Goal: Task Accomplishment & Management: Manage account settings

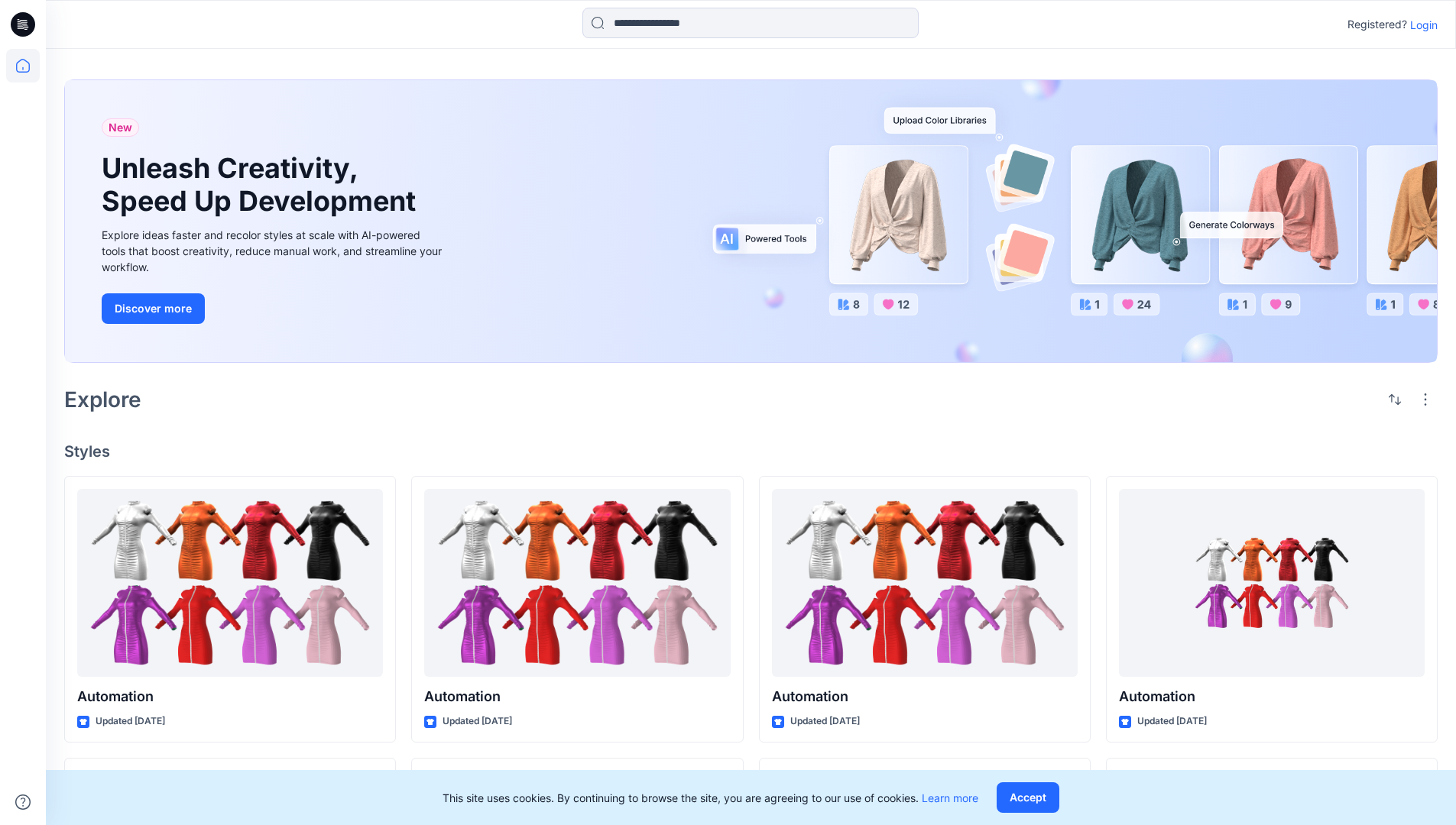
click at [1420, 24] on p "Login" at bounding box center [1423, 25] width 28 height 16
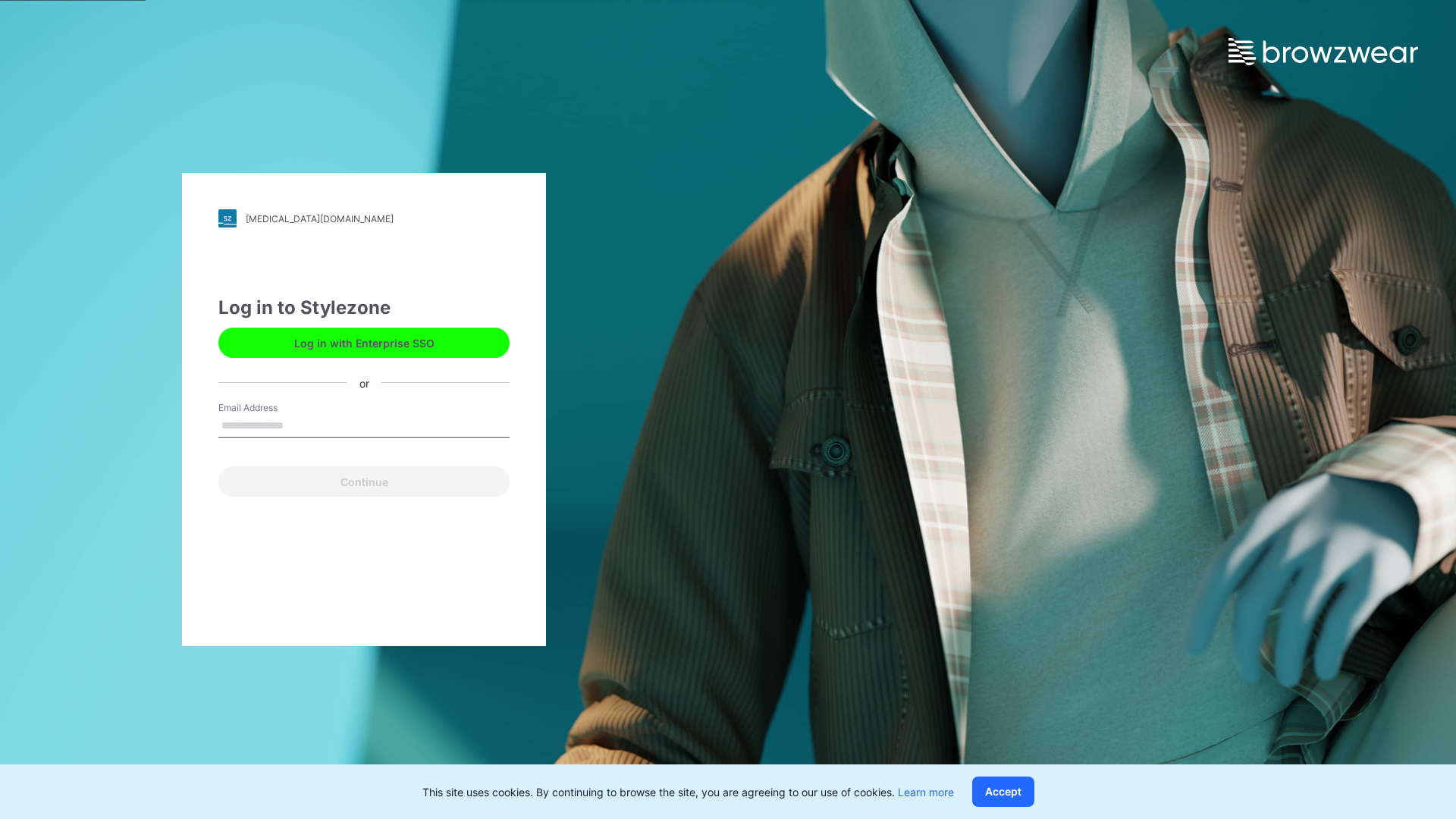
click at [299, 425] on input "Email Address" at bounding box center [364, 427] width 291 height 23
type input "**********"
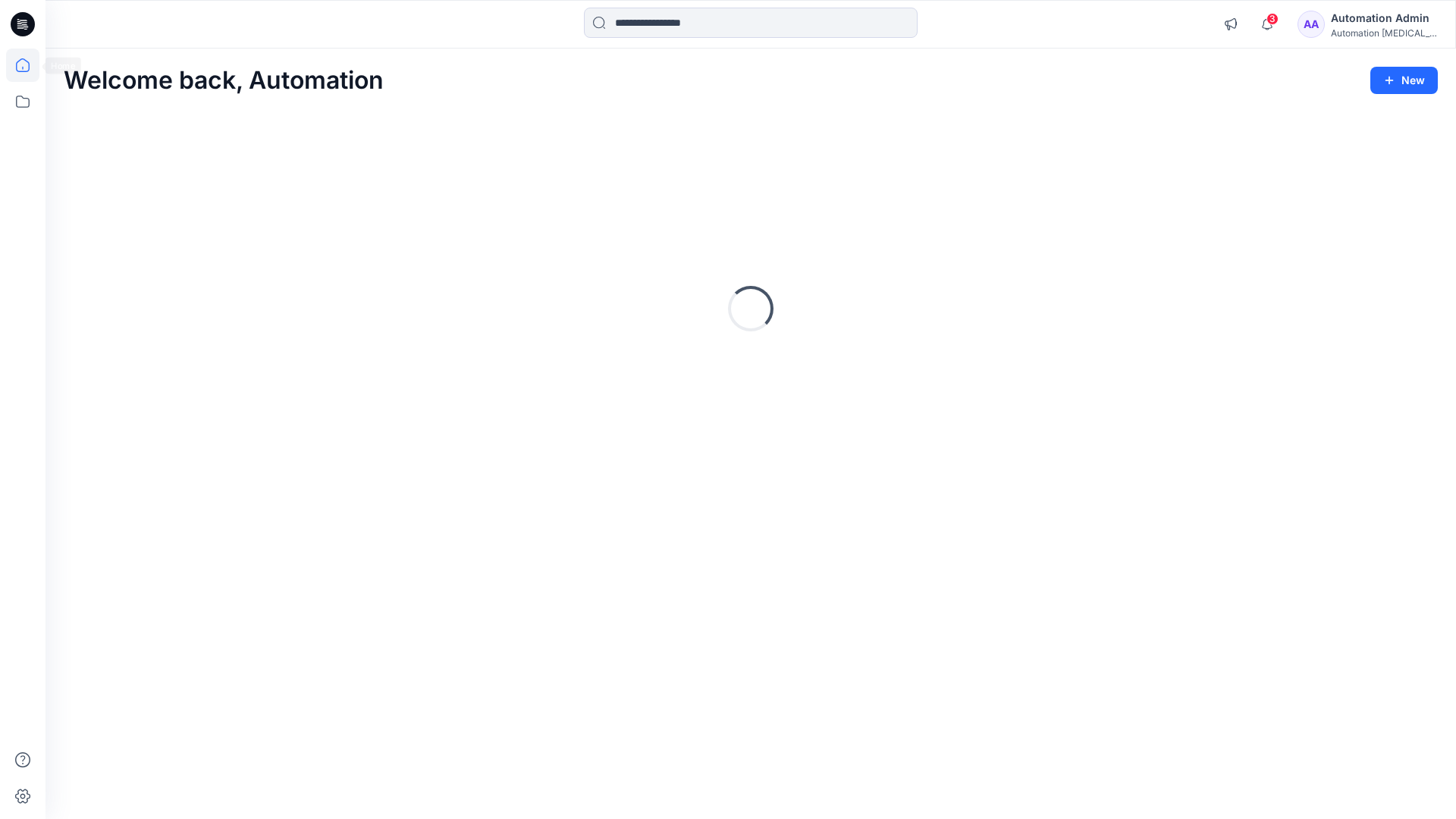
click at [29, 65] on icon at bounding box center [22, 64] width 13 height 13
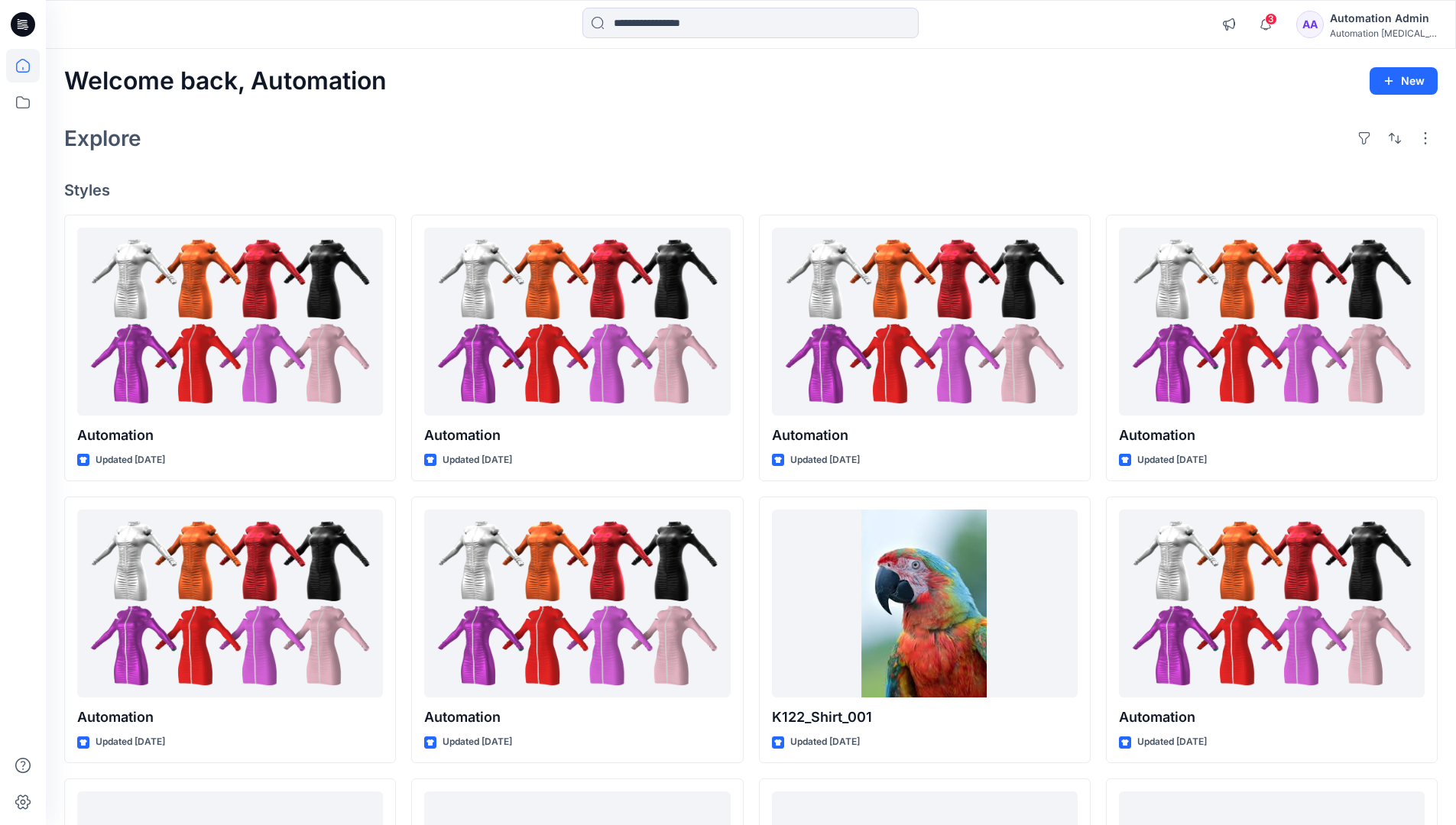
click at [1364, 24] on div "Automation Admin" at bounding box center [1383, 18] width 107 height 19
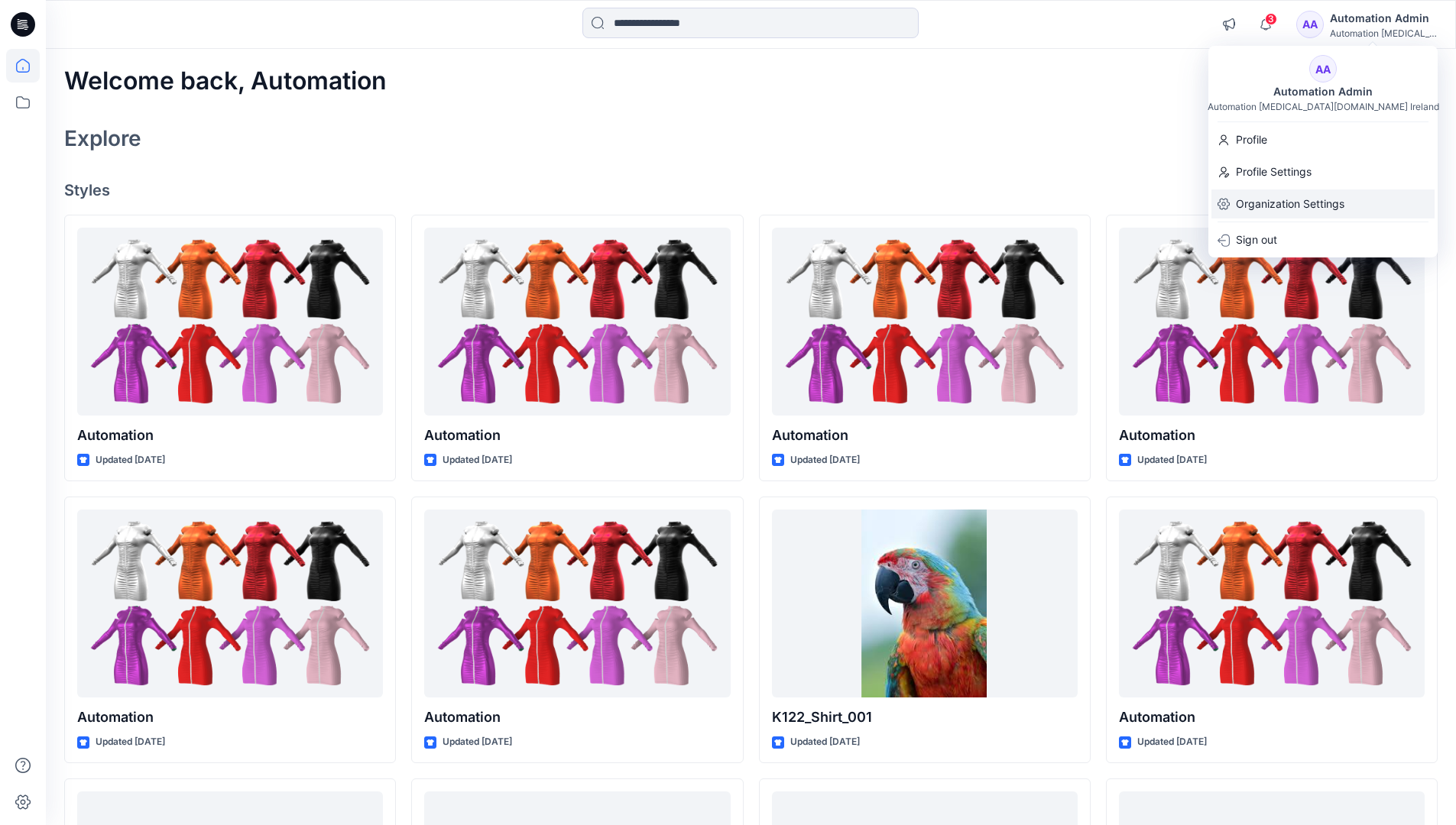
click at [1292, 194] on p "Organization Settings" at bounding box center [1290, 204] width 109 height 29
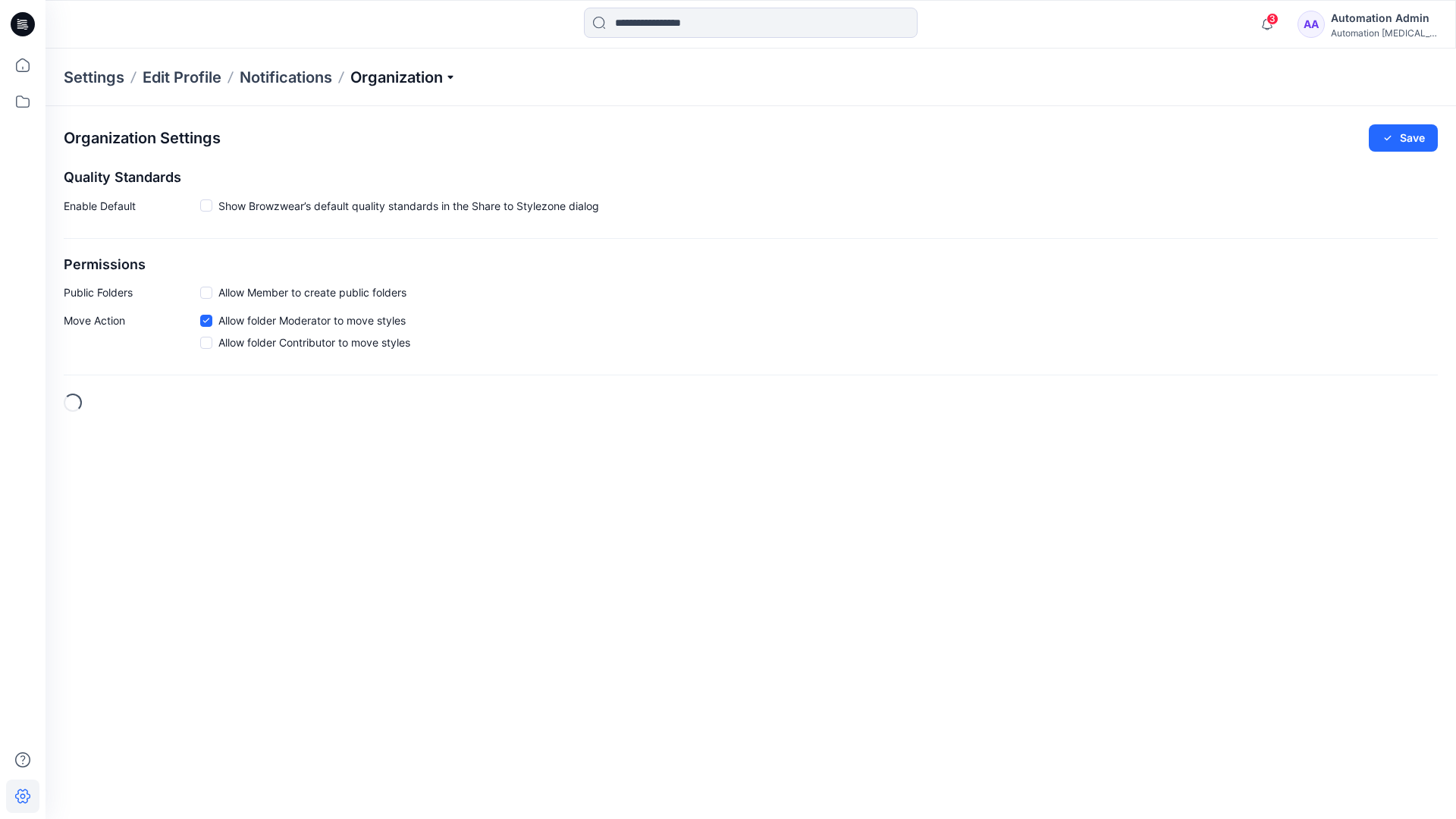
click at [450, 78] on p "Organization" at bounding box center [404, 78] width 106 height 21
click at [375, 141] on link "Edit Status Labels" at bounding box center [405, 142] width 222 height 30
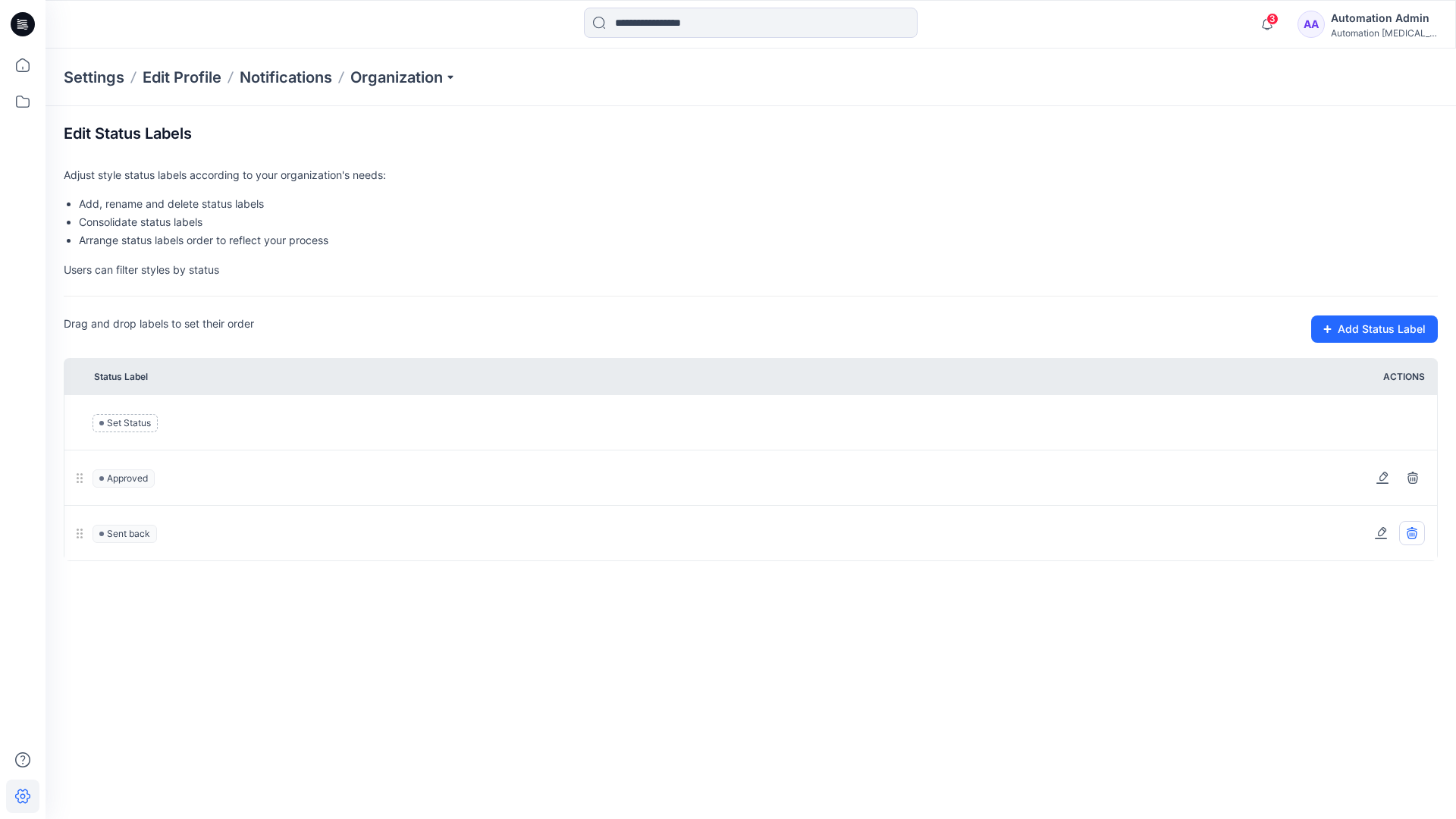
click at [1415, 533] on icon at bounding box center [1412, 534] width 12 height 12
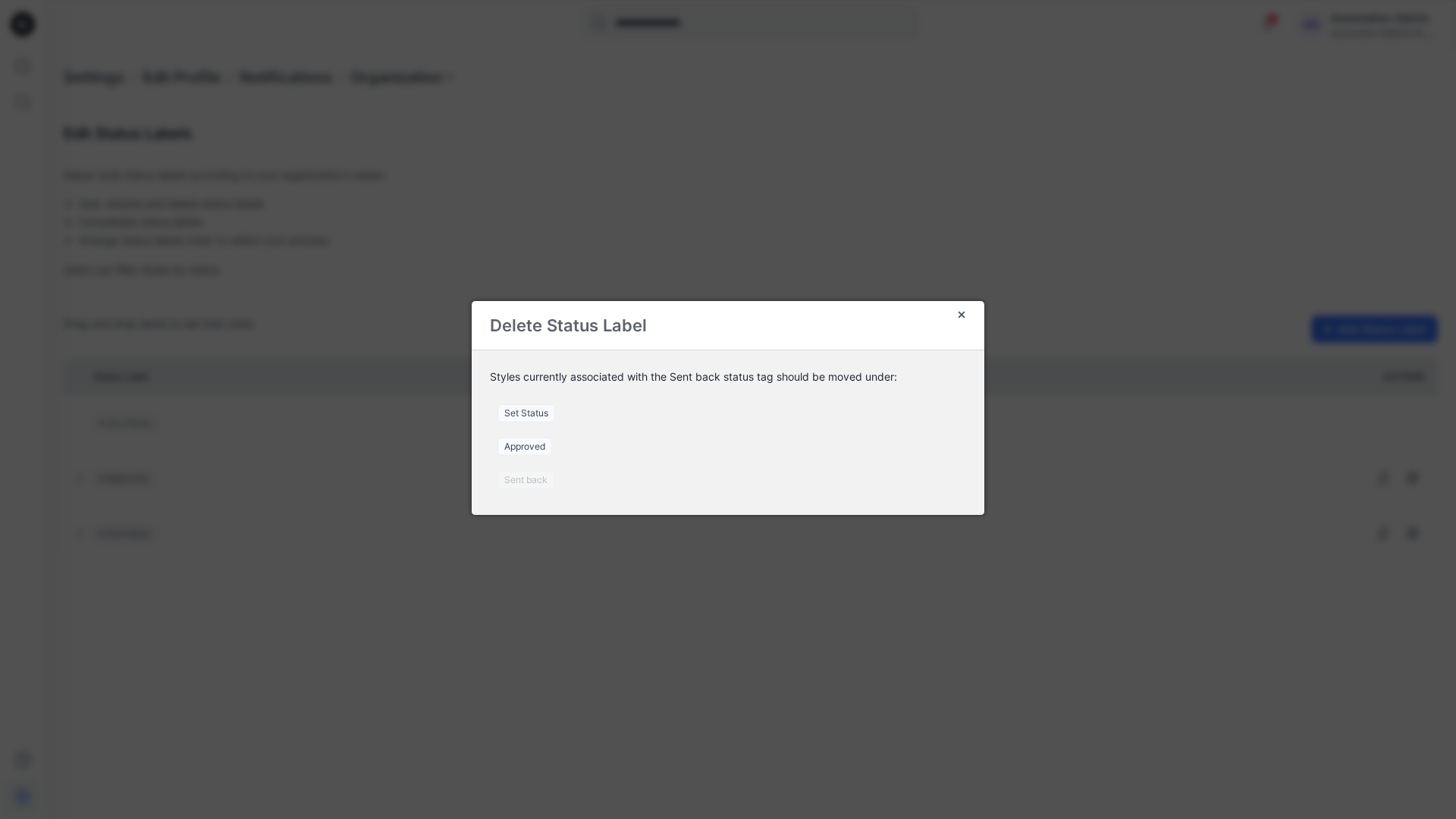
click at [532, 413] on span "Set Status" at bounding box center [525, 413] width 57 height 19
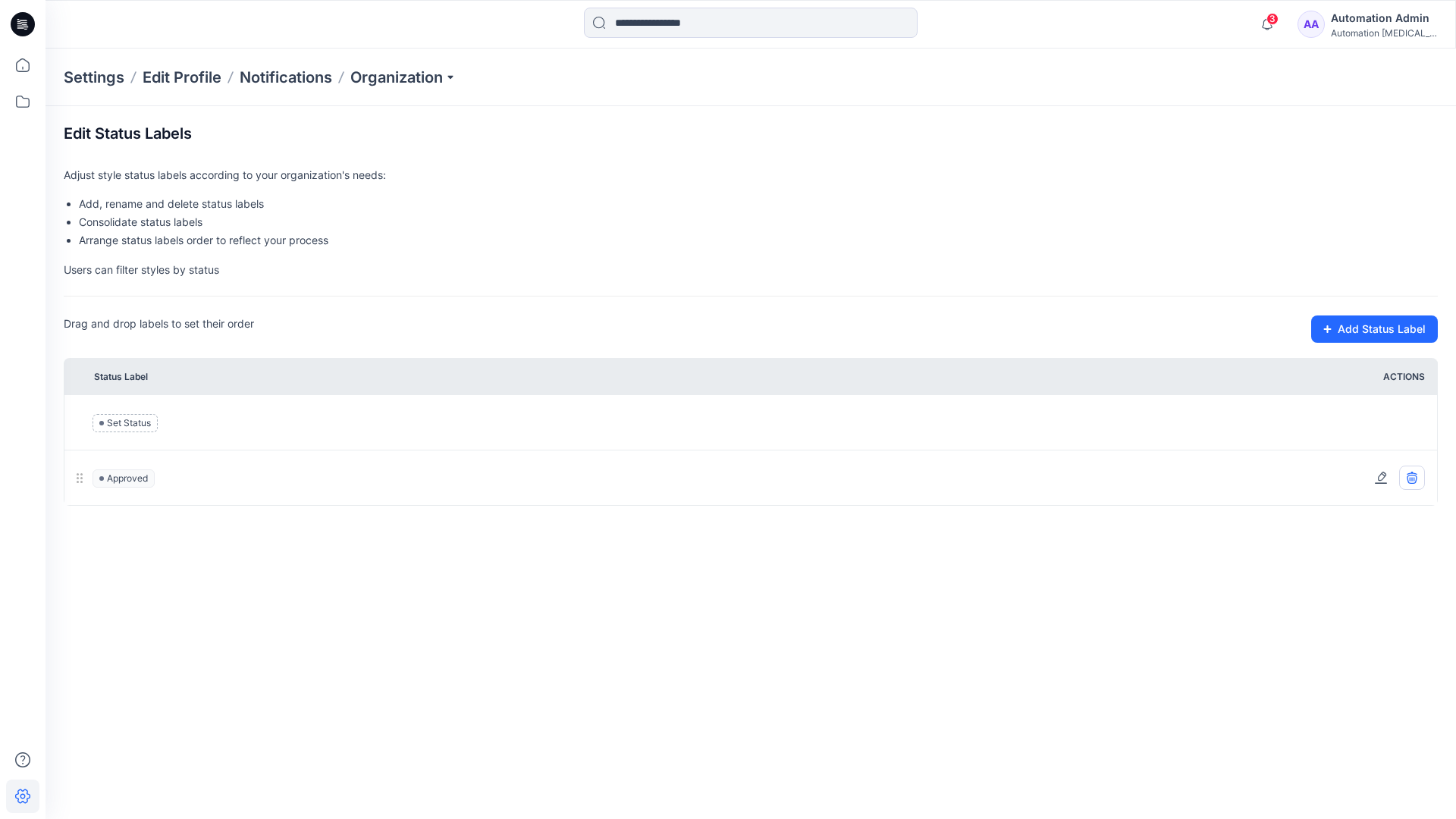
click at [1415, 481] on icon at bounding box center [1411, 480] width 10 height 9
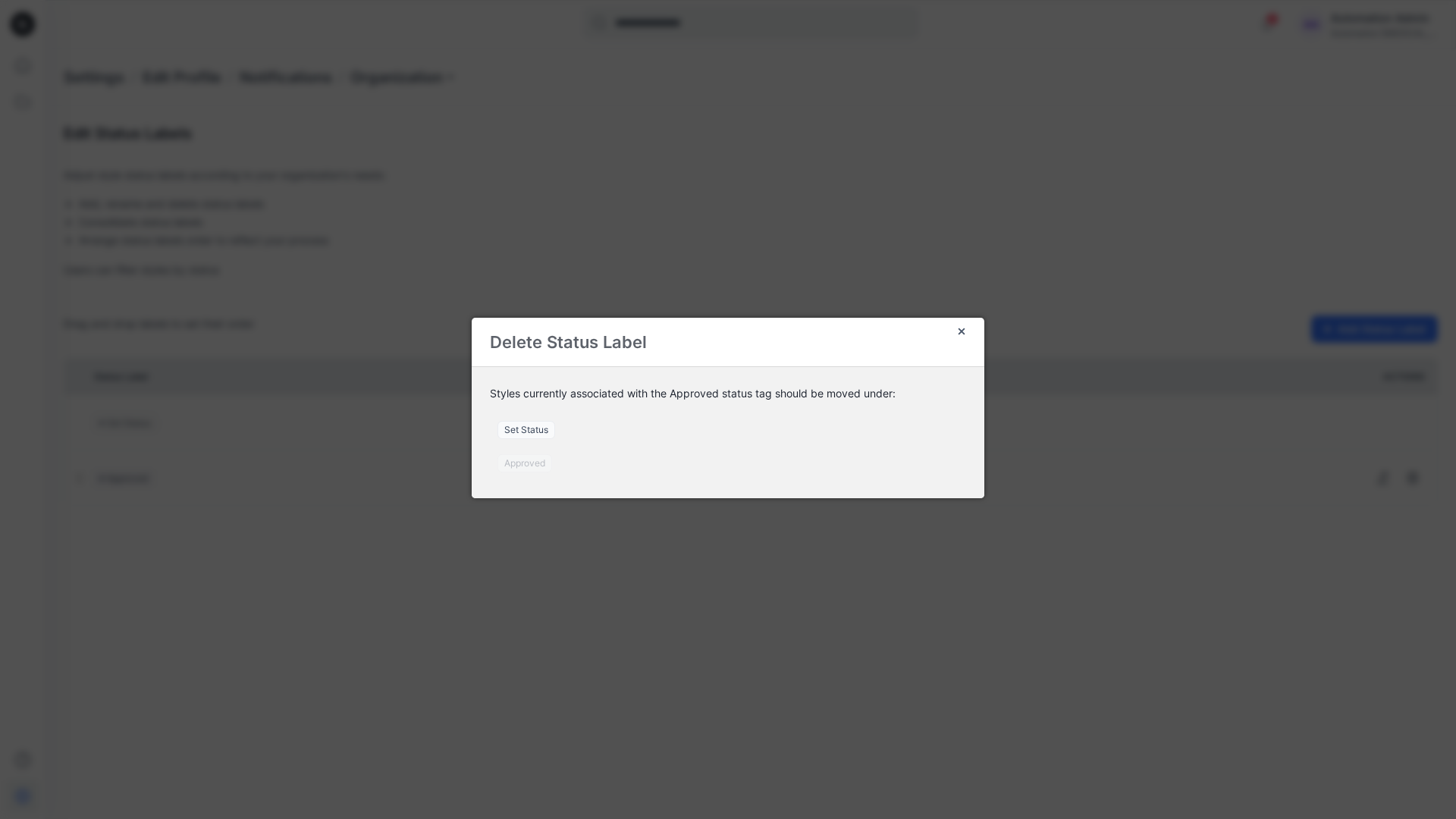
click at [534, 432] on span "Set Status" at bounding box center [525, 430] width 57 height 19
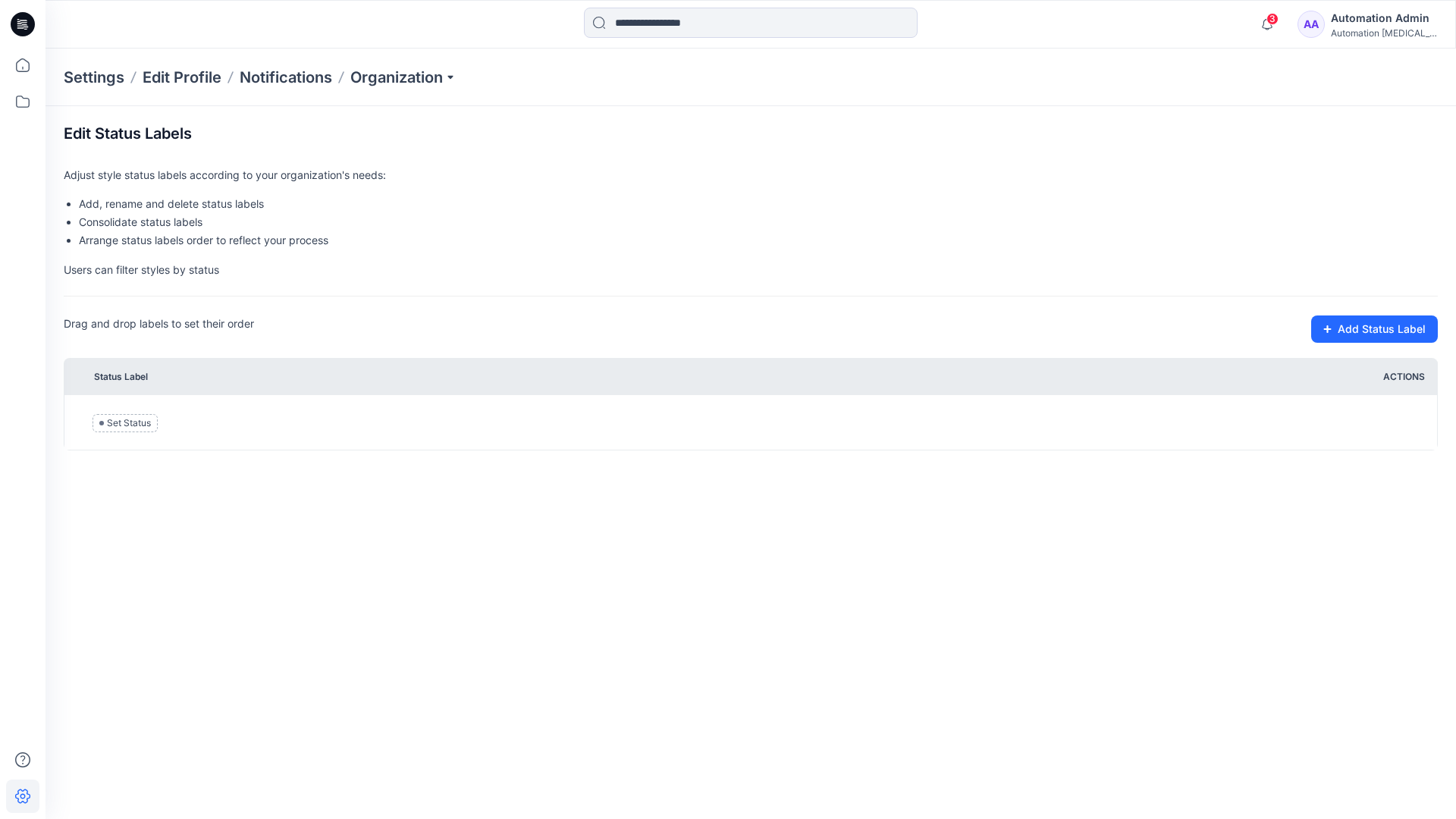
click at [1358, 30] on div "Automation [MEDICAL_DATA]..." at bounding box center [1384, 33] width 106 height 11
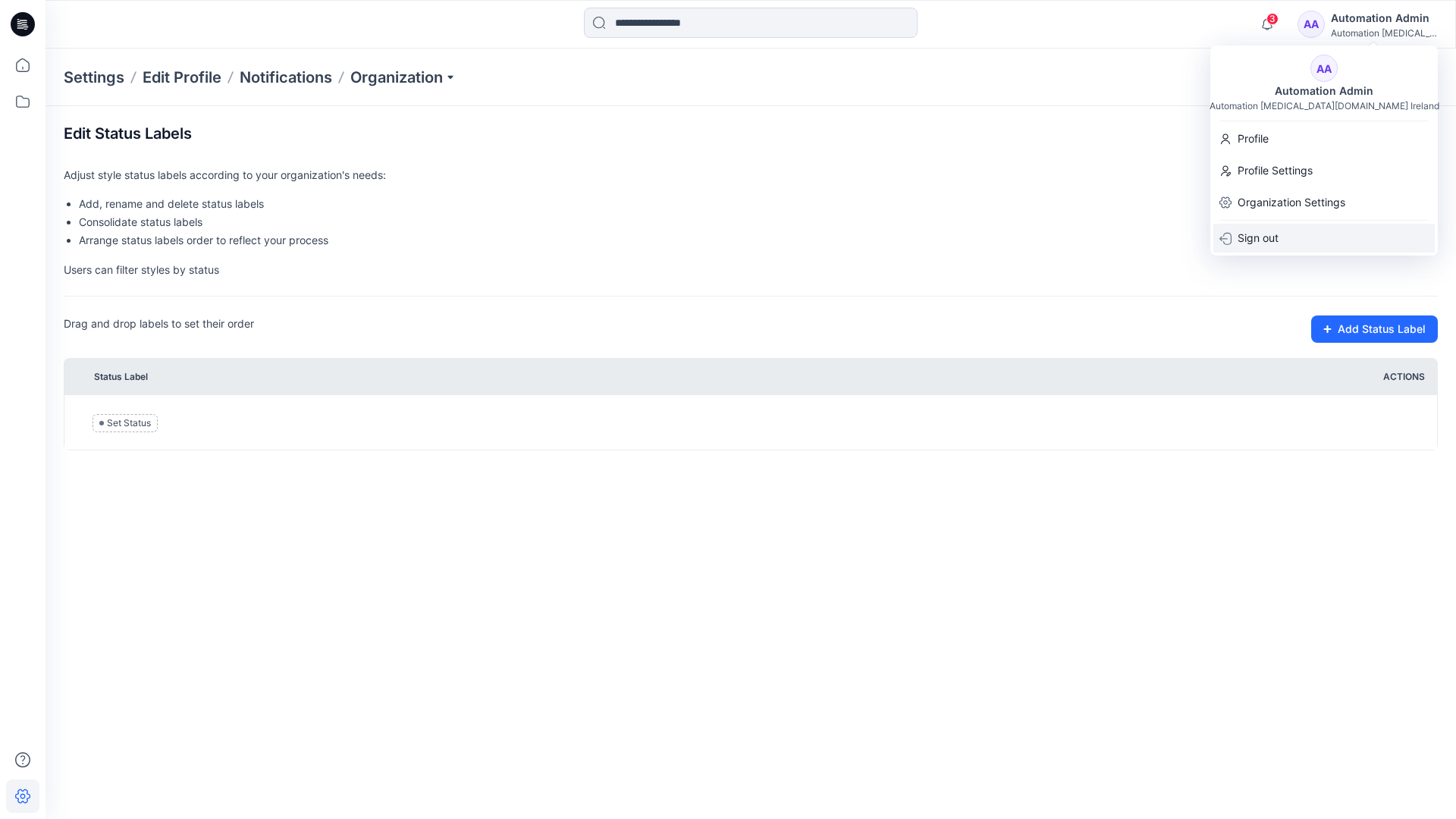
click at [1271, 233] on p "Sign out" at bounding box center [1258, 238] width 41 height 29
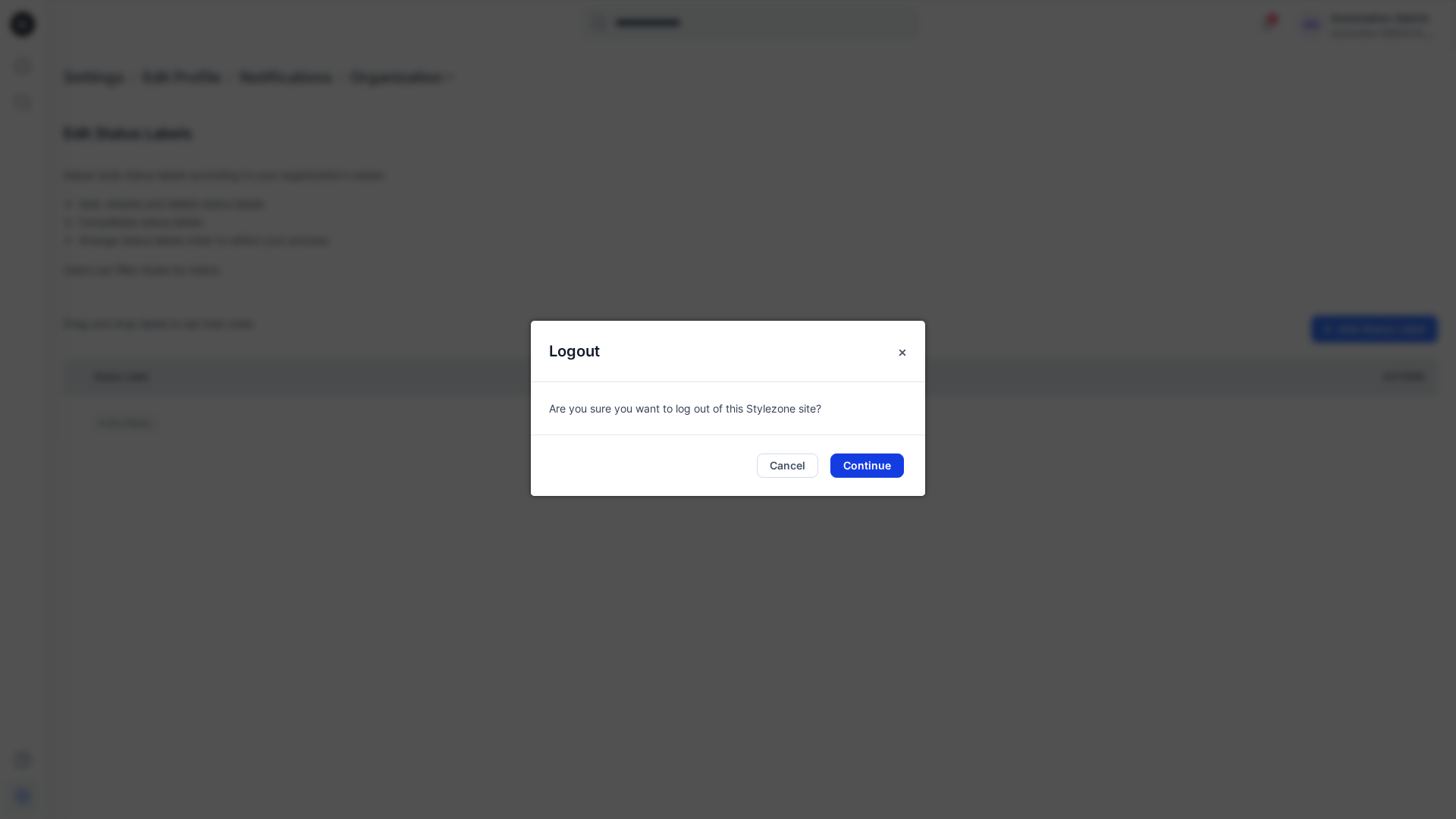
click at [877, 470] on button "Continue" at bounding box center [866, 466] width 73 height 24
